Goal: Transaction & Acquisition: Purchase product/service

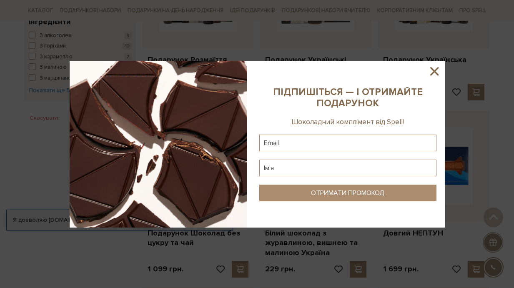
scroll to position [384, 0]
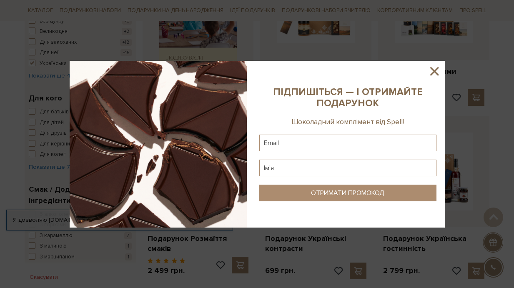
click at [435, 69] on icon at bounding box center [434, 71] width 8 height 8
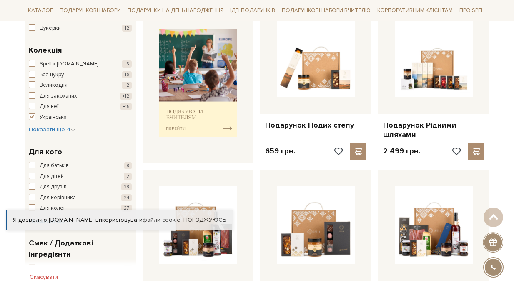
scroll to position [332, 0]
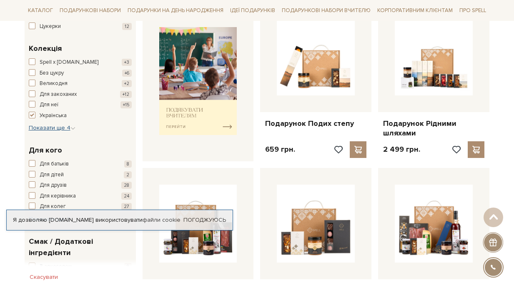
click at [43, 124] on span "Показати ще 4" at bounding box center [52, 127] width 47 height 7
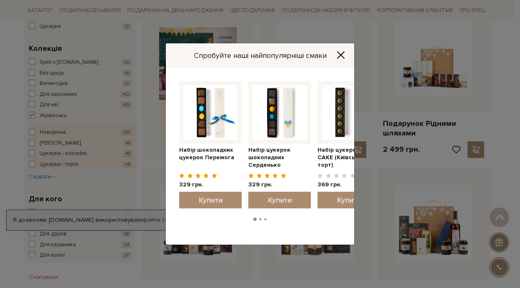
click at [341, 56] on icon "Close" at bounding box center [341, 55] width 8 height 8
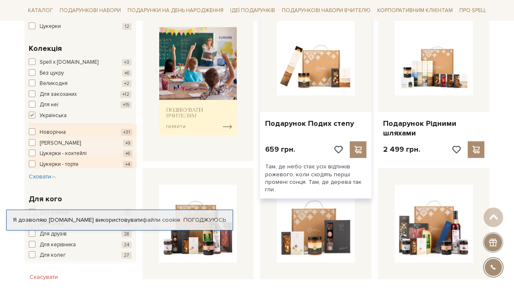
click at [300, 82] on div at bounding box center [315, 56] width 111 height 111
click at [299, 112] on div "Подарунок Подих степу" at bounding box center [315, 122] width 111 height 20
click at [301, 119] on link "Подарунок Подих степу" at bounding box center [315, 124] width 101 height 10
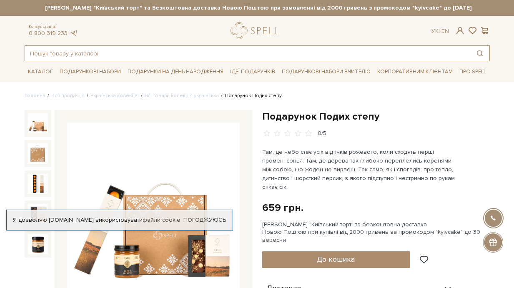
click at [102, 53] on input "text" at bounding box center [247, 53] width 445 height 15
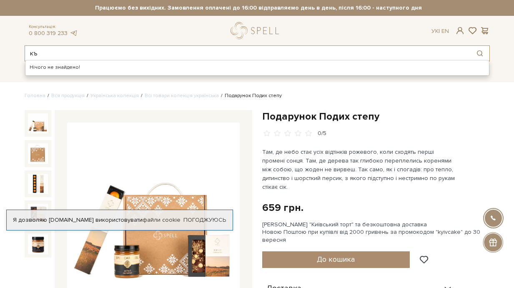
type input "к"
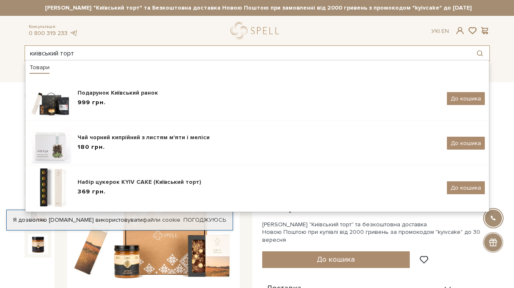
type input "київський торт"
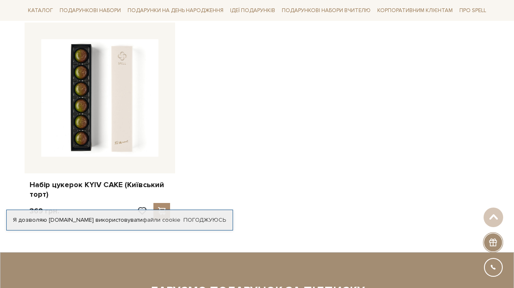
scroll to position [219, 0]
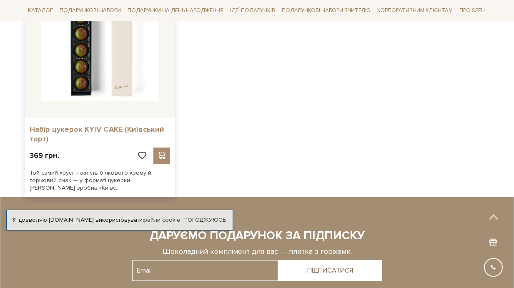
click at [79, 125] on link "Набір цукерок KYIV CAKE (Київський торт)" at bounding box center [100, 135] width 140 height 20
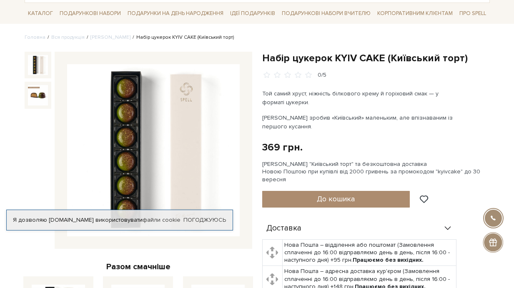
scroll to position [20, 0]
